Goal: Information Seeking & Learning: Learn about a topic

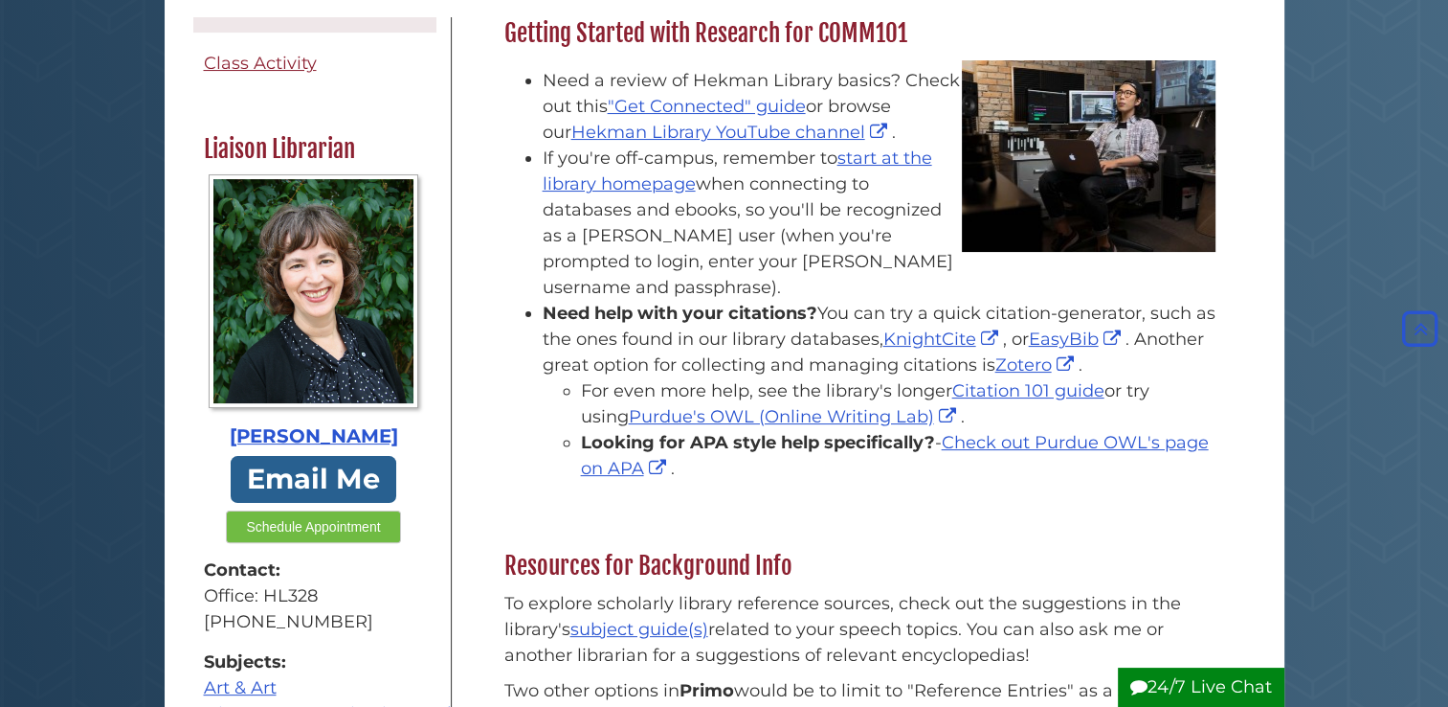
scroll to position [310, 0]
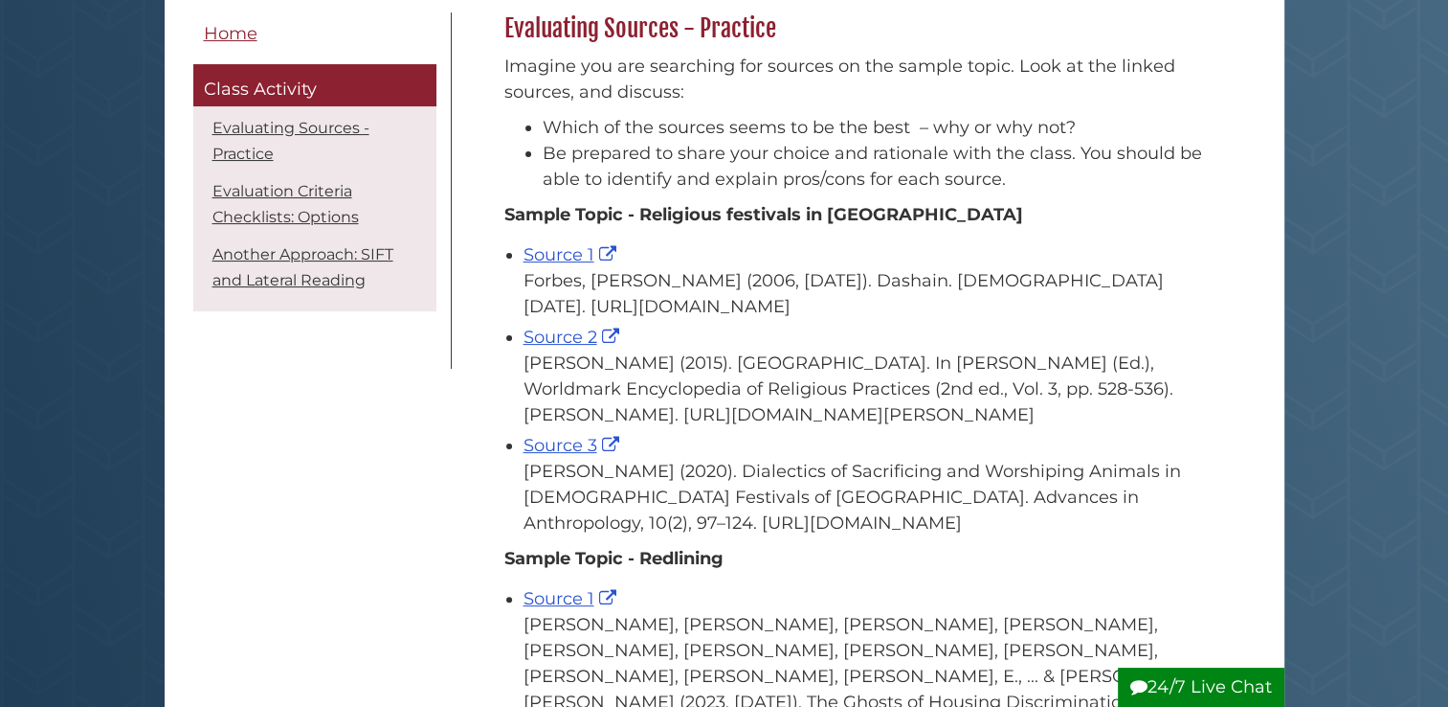
scroll to position [333, 0]
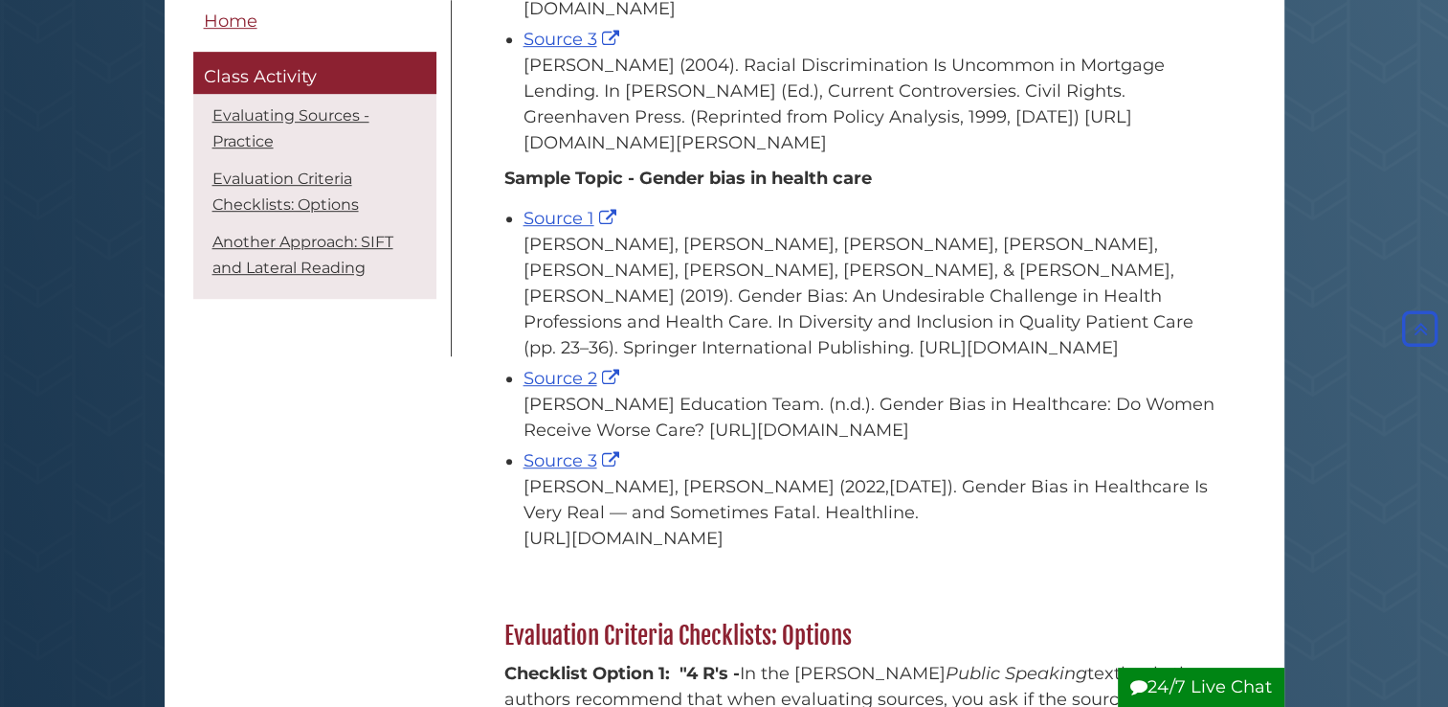
scroll to position [1145, 0]
click at [541, 228] on link "Source 1" at bounding box center [573, 217] width 98 height 21
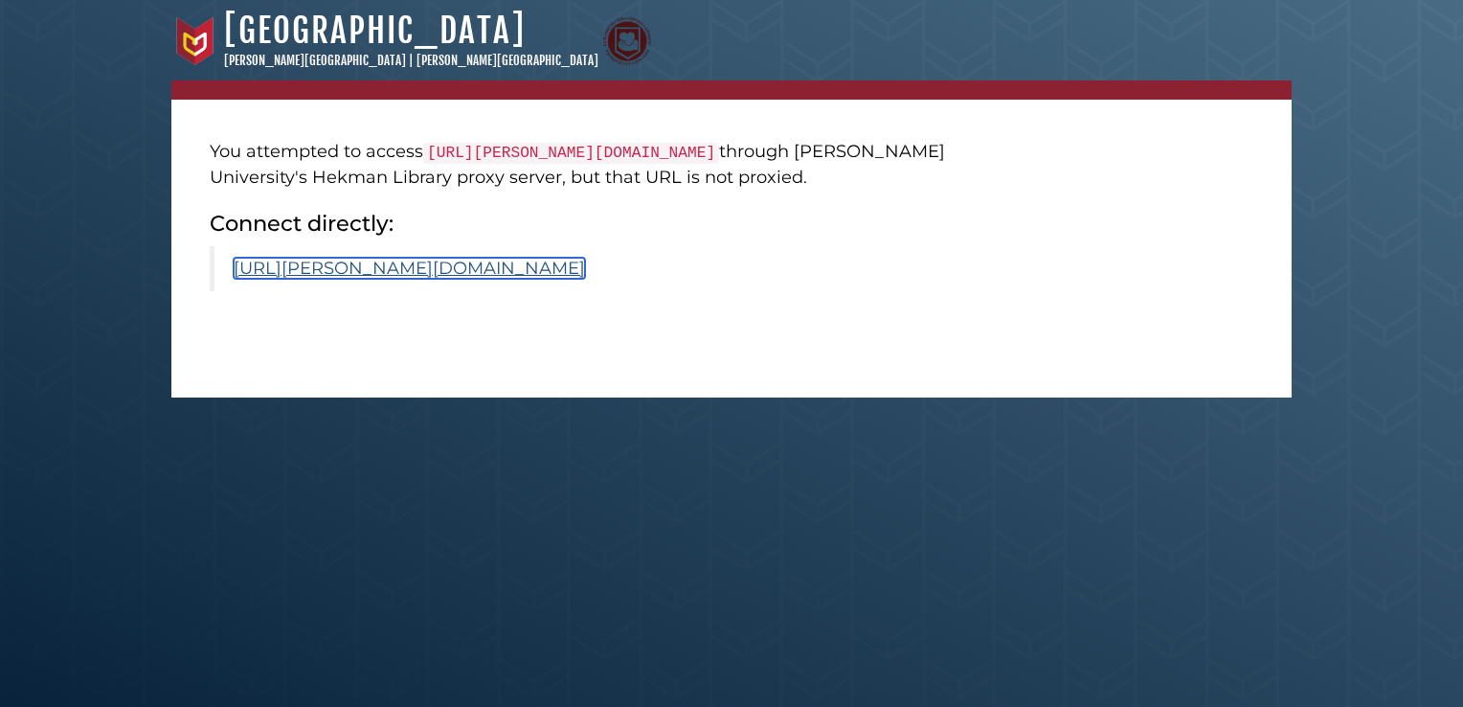
click at [474, 279] on link "[URL][PERSON_NAME][DOMAIN_NAME]" at bounding box center [409, 268] width 351 height 21
